Goal: Task Accomplishment & Management: Complete application form

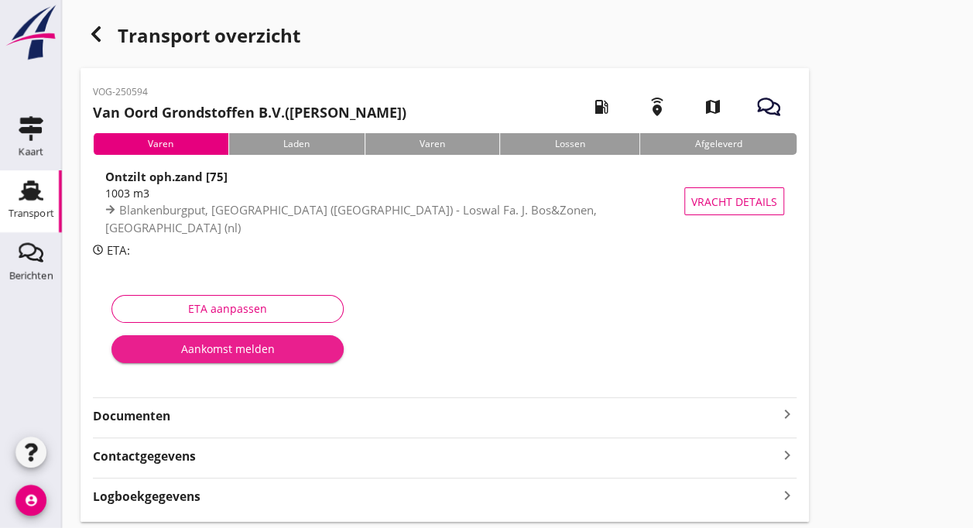
click at [226, 348] on div "Aankomst melden" at bounding box center [227, 349] width 207 height 16
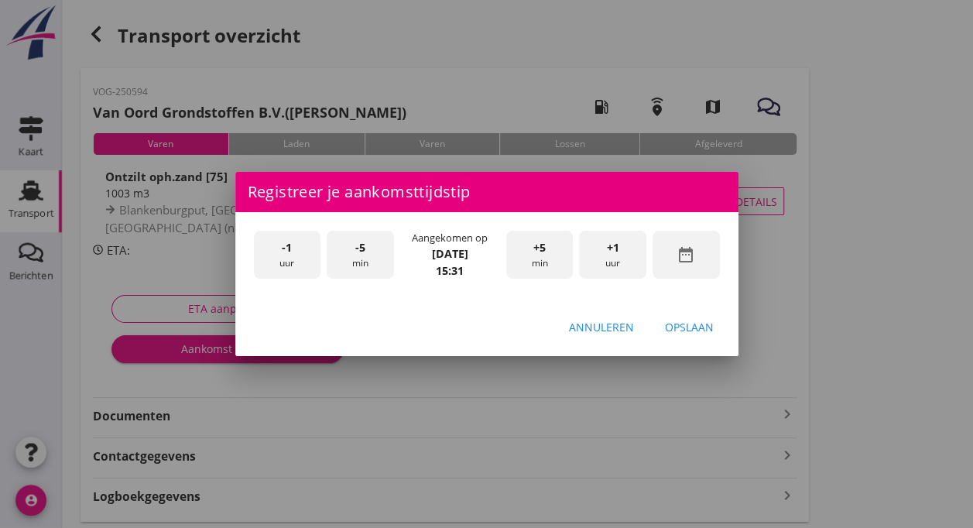
click at [612, 252] on span "+1" at bounding box center [613, 247] width 12 height 17
click at [367, 257] on div "-5 min" at bounding box center [360, 255] width 67 height 49
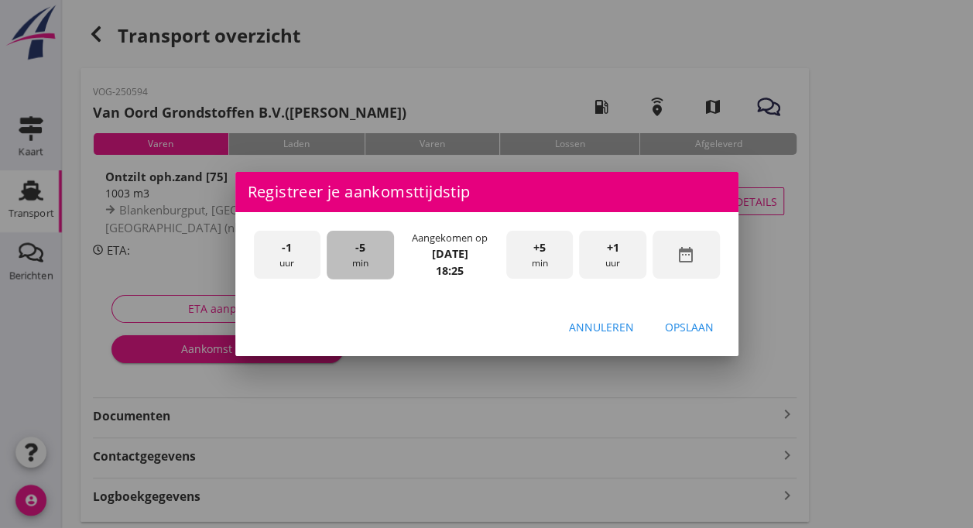
click at [367, 257] on div "-5 min" at bounding box center [360, 255] width 67 height 49
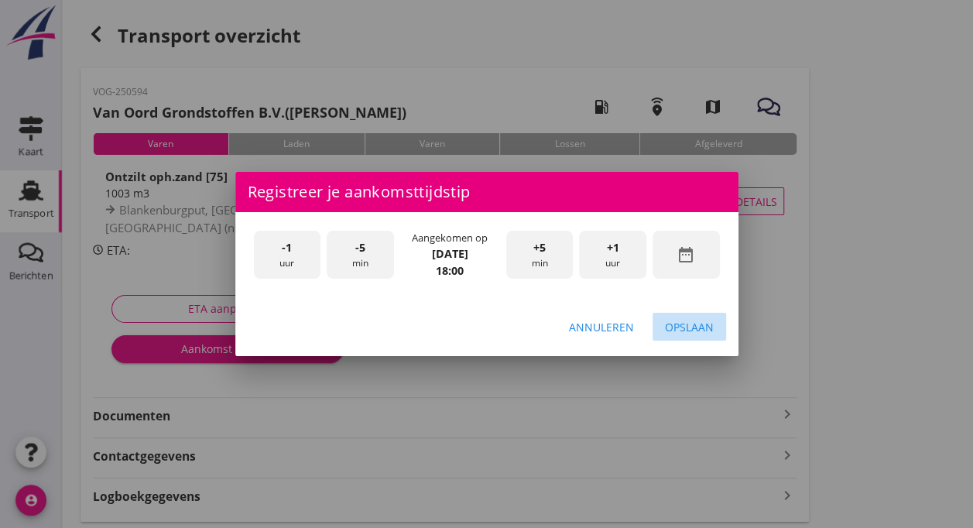
click at [692, 331] on div "Opslaan" at bounding box center [689, 327] width 49 height 16
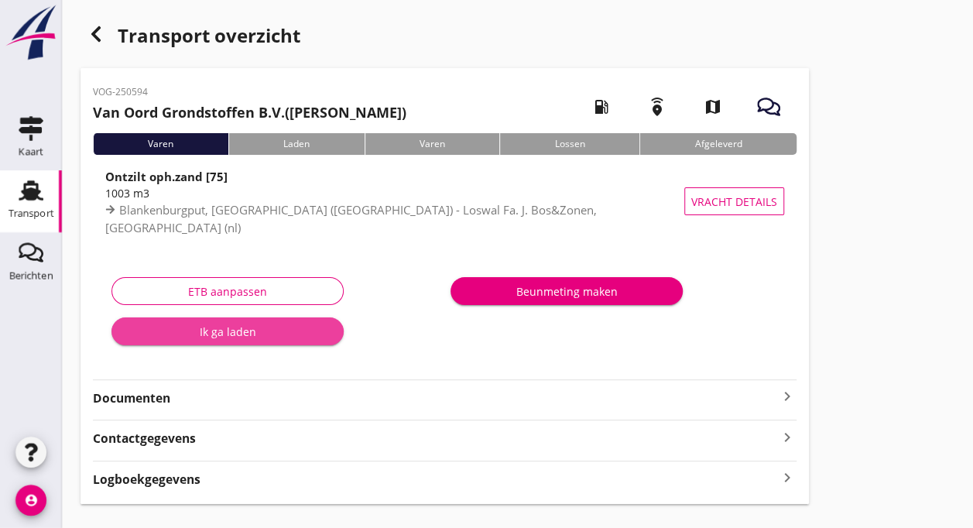
click at [232, 331] on div "Ik ga laden" at bounding box center [227, 332] width 207 height 16
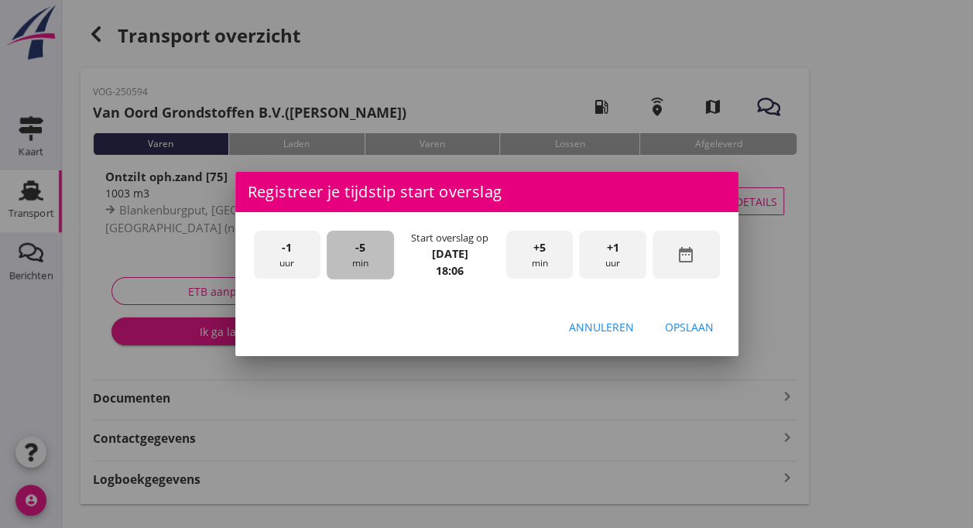
click at [353, 258] on div "-5 min" at bounding box center [360, 255] width 67 height 49
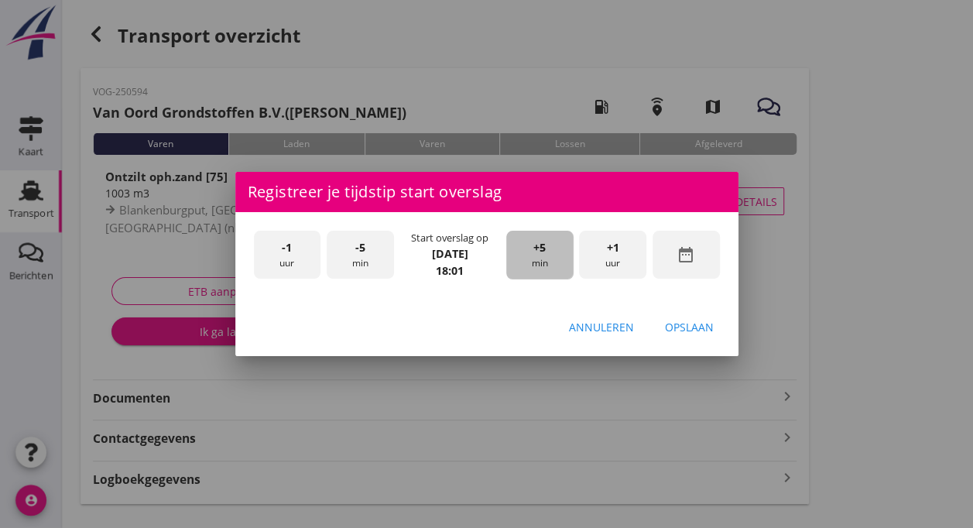
click at [530, 266] on div "+5 min" at bounding box center [539, 255] width 67 height 49
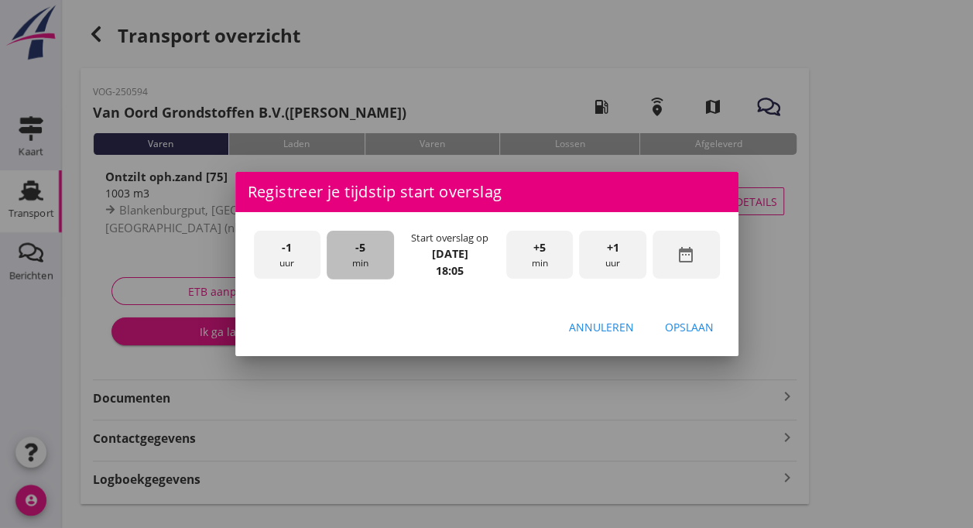
click at [376, 255] on div "-5 min" at bounding box center [360, 255] width 67 height 49
click at [694, 332] on div "Opslaan" at bounding box center [689, 327] width 49 height 16
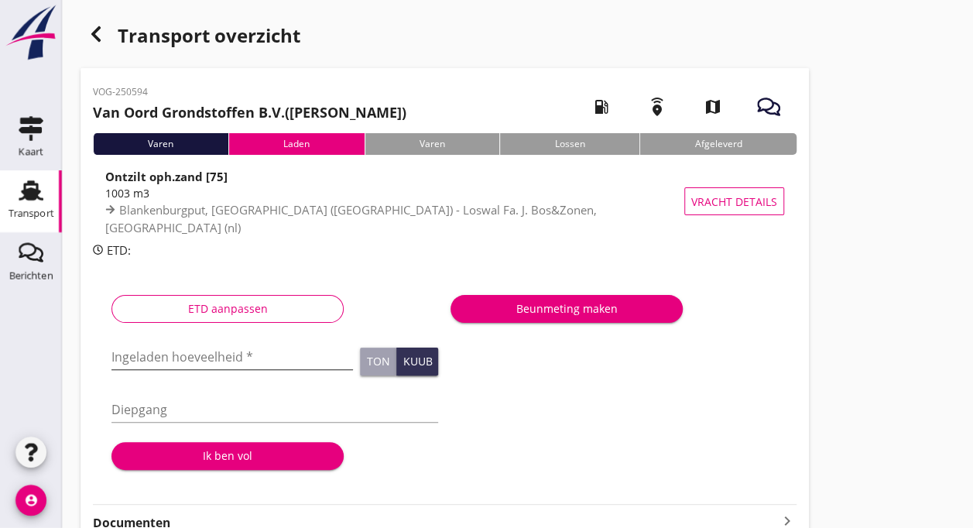
click at [149, 361] on input "Ingeladen hoeveelheid *" at bounding box center [232, 356] width 242 height 25
type input "1003"
click at [137, 422] on div "Diepgang" at bounding box center [274, 409] width 327 height 25
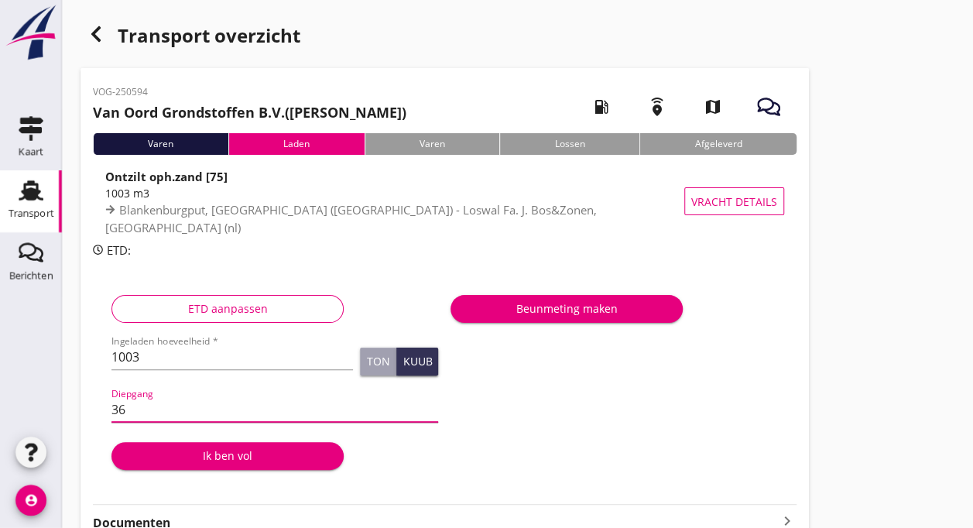
type input "360"
click at [274, 409] on input "360" at bounding box center [274, 409] width 327 height 25
